Goal: Task Accomplishment & Management: Manage account settings

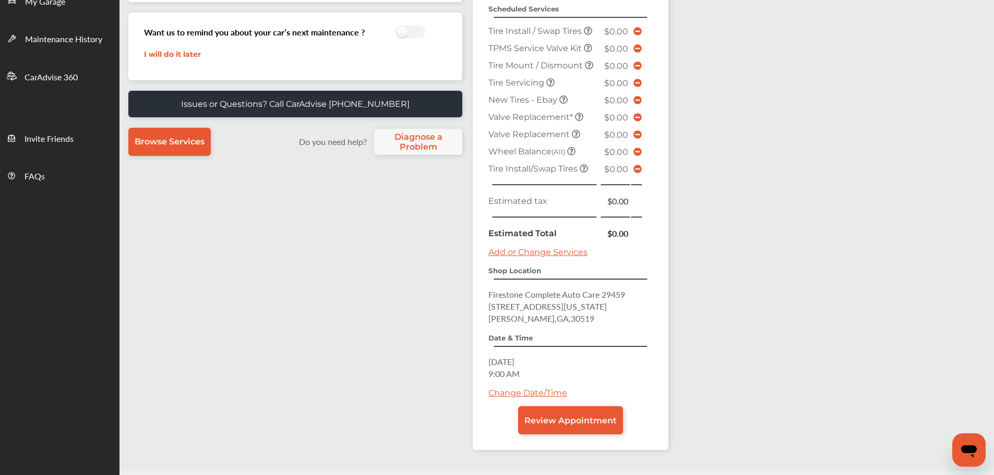
scroll to position [285, 0]
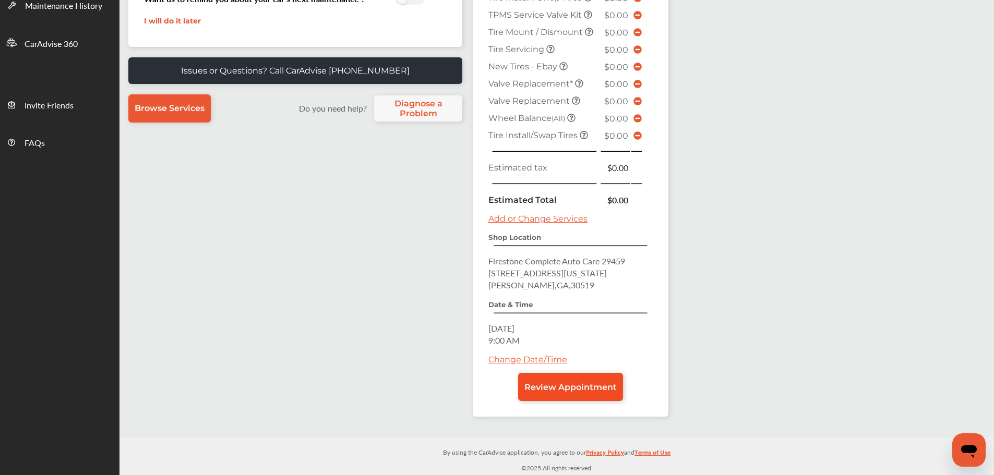
click at [586, 382] on span "Review Appointment" at bounding box center [570, 387] width 92 height 10
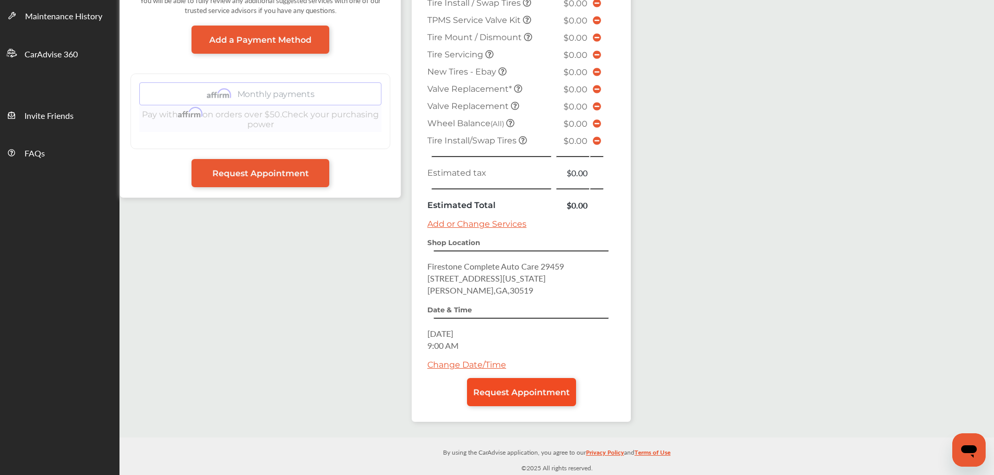
click at [563, 388] on span "Request Appointment" at bounding box center [521, 393] width 97 height 10
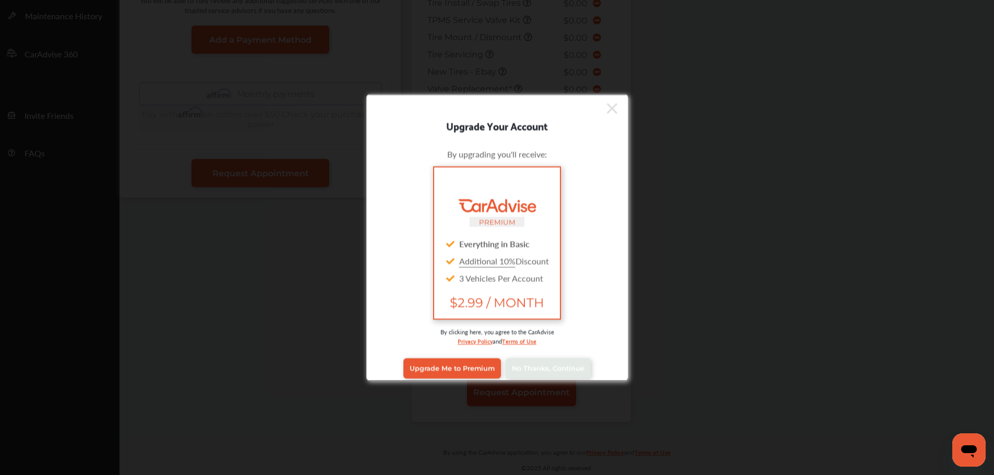
scroll to position [274, 0]
click at [555, 365] on span "No Thanks, Continue" at bounding box center [548, 369] width 73 height 8
